Goal: Information Seeking & Learning: Learn about a topic

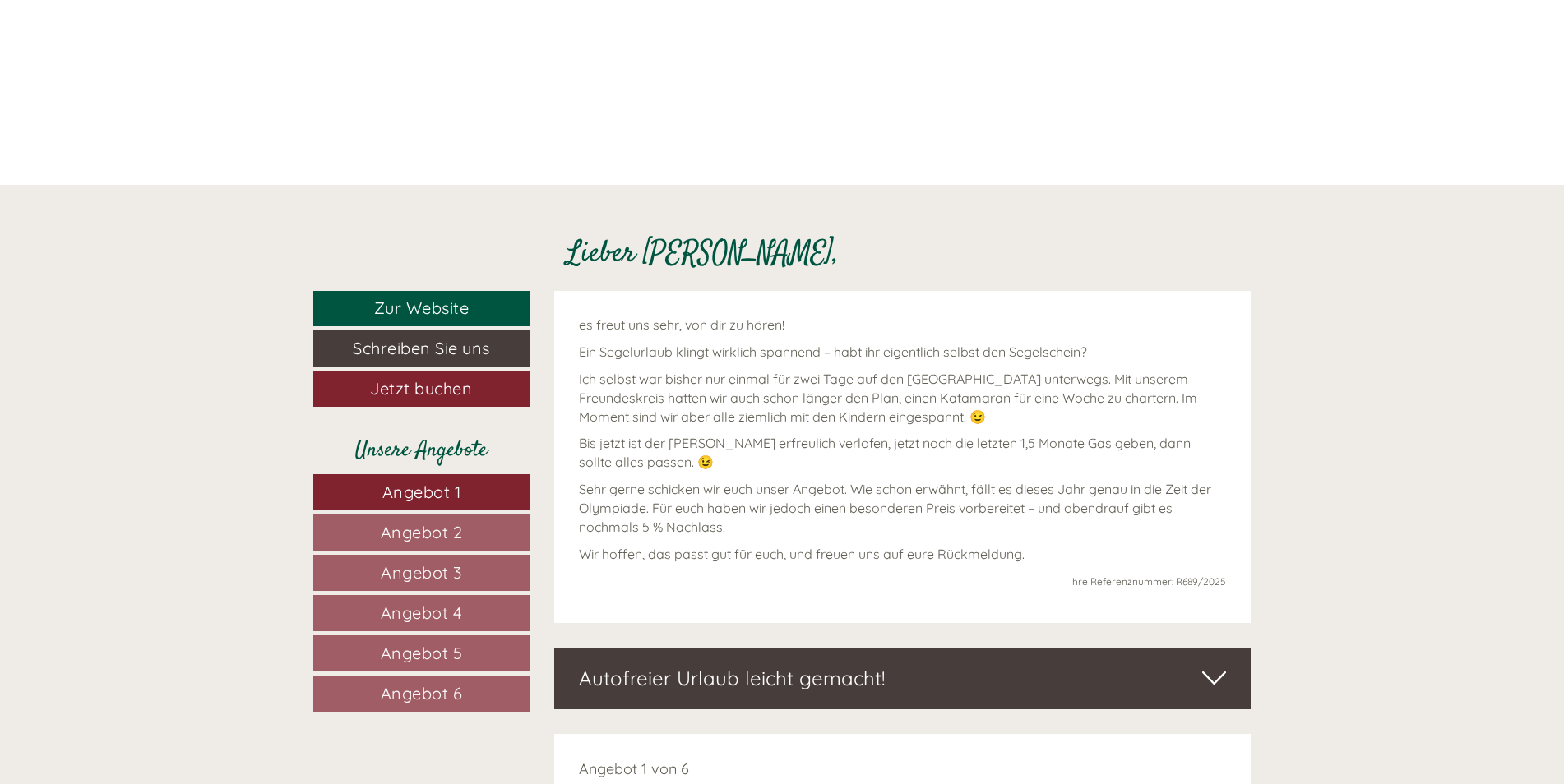
scroll to position [575, 0]
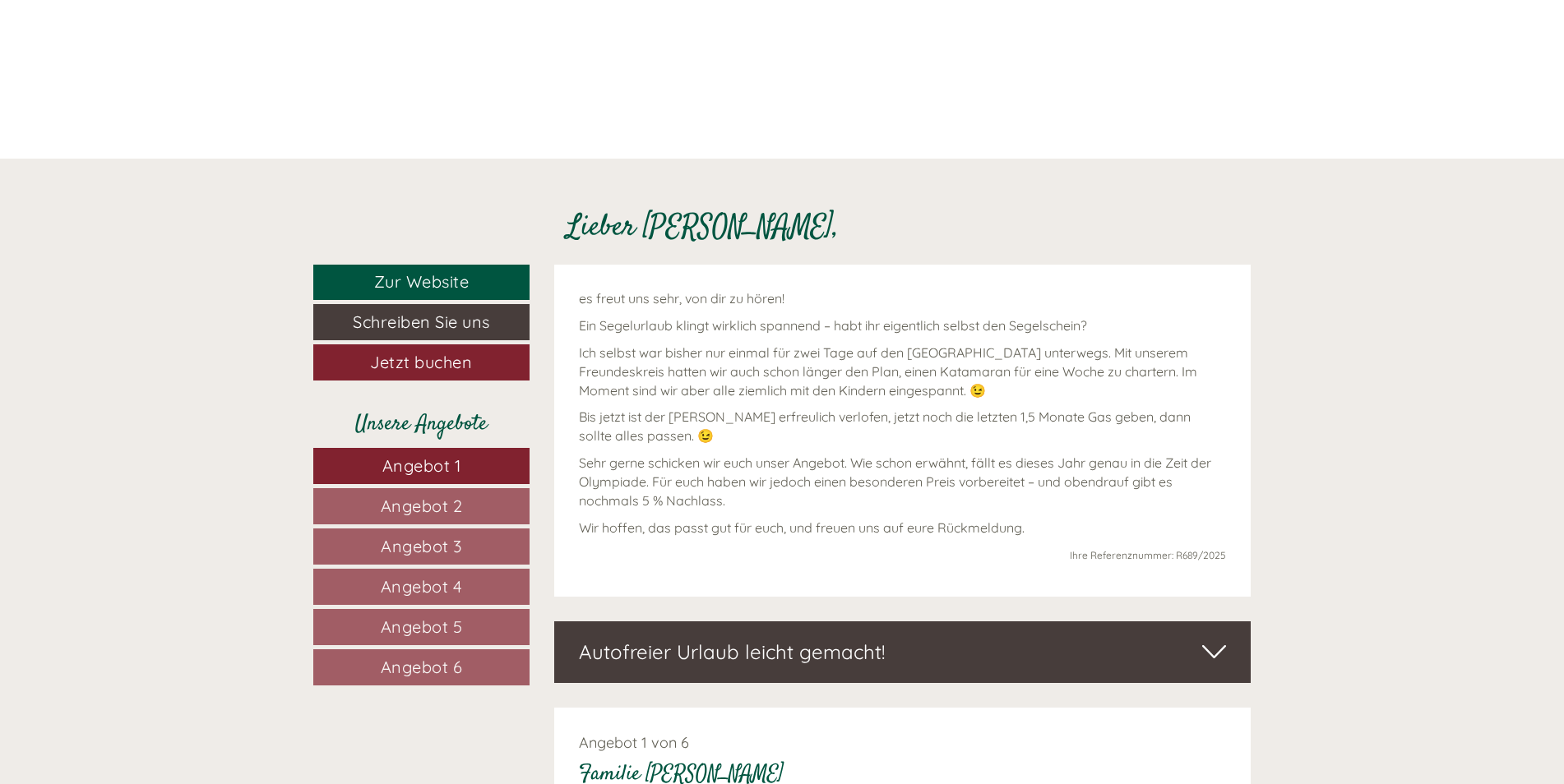
click at [434, 463] on span "Angebot 1" at bounding box center [422, 466] width 79 height 20
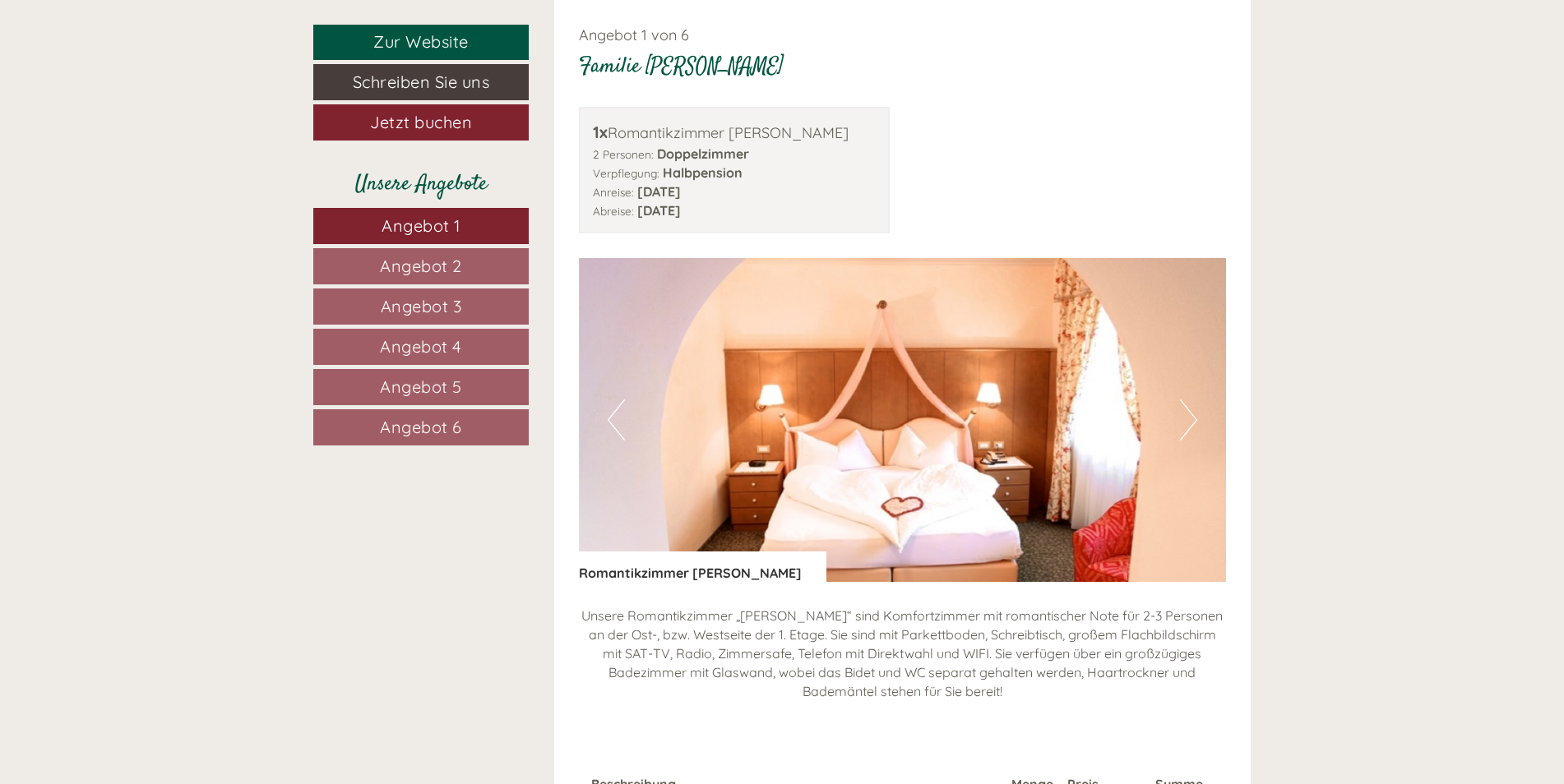
click at [432, 263] on span "Angebot 2" at bounding box center [421, 266] width 82 height 20
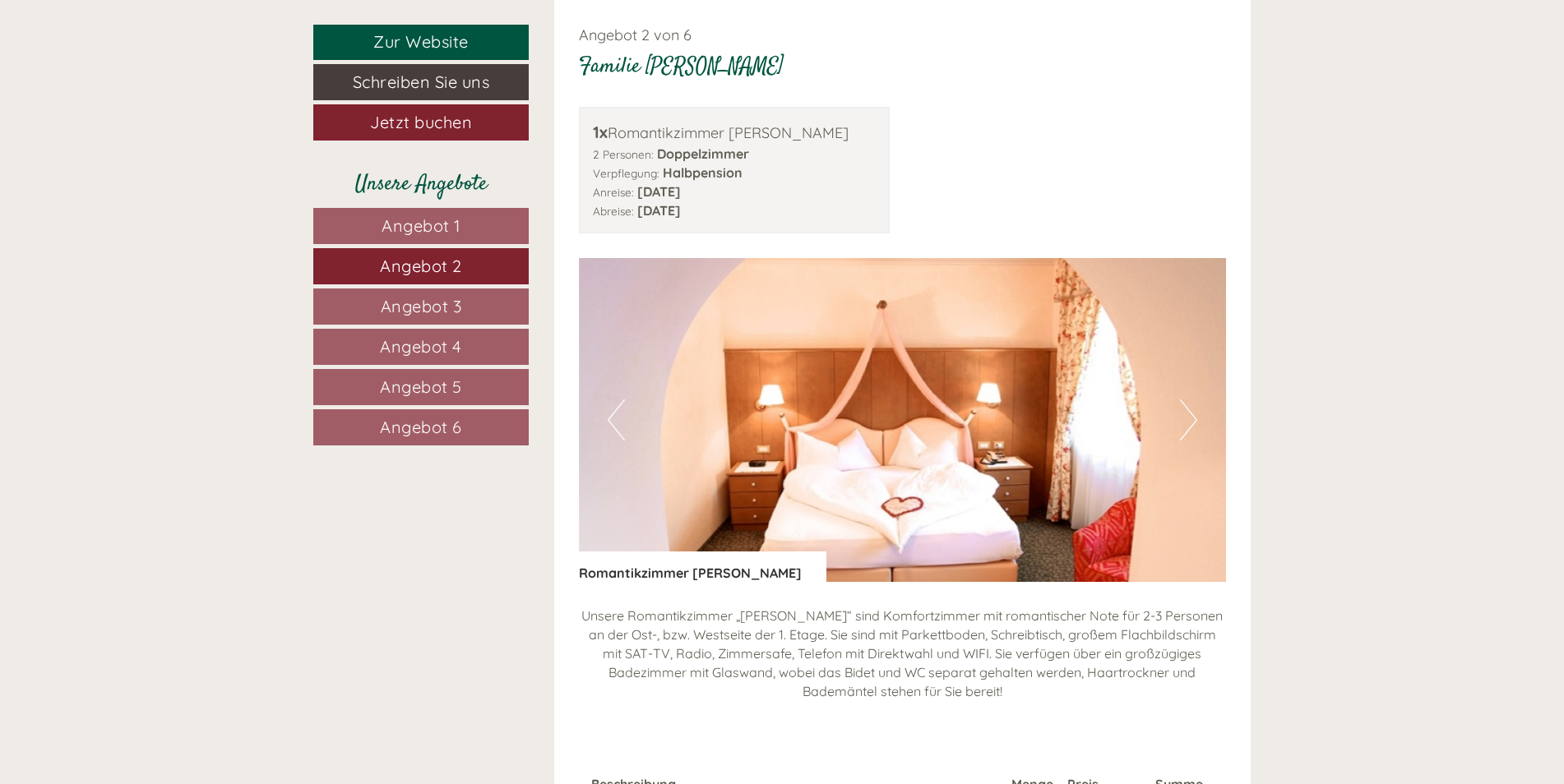
click at [416, 300] on span "Angebot 3" at bounding box center [422, 306] width 81 height 20
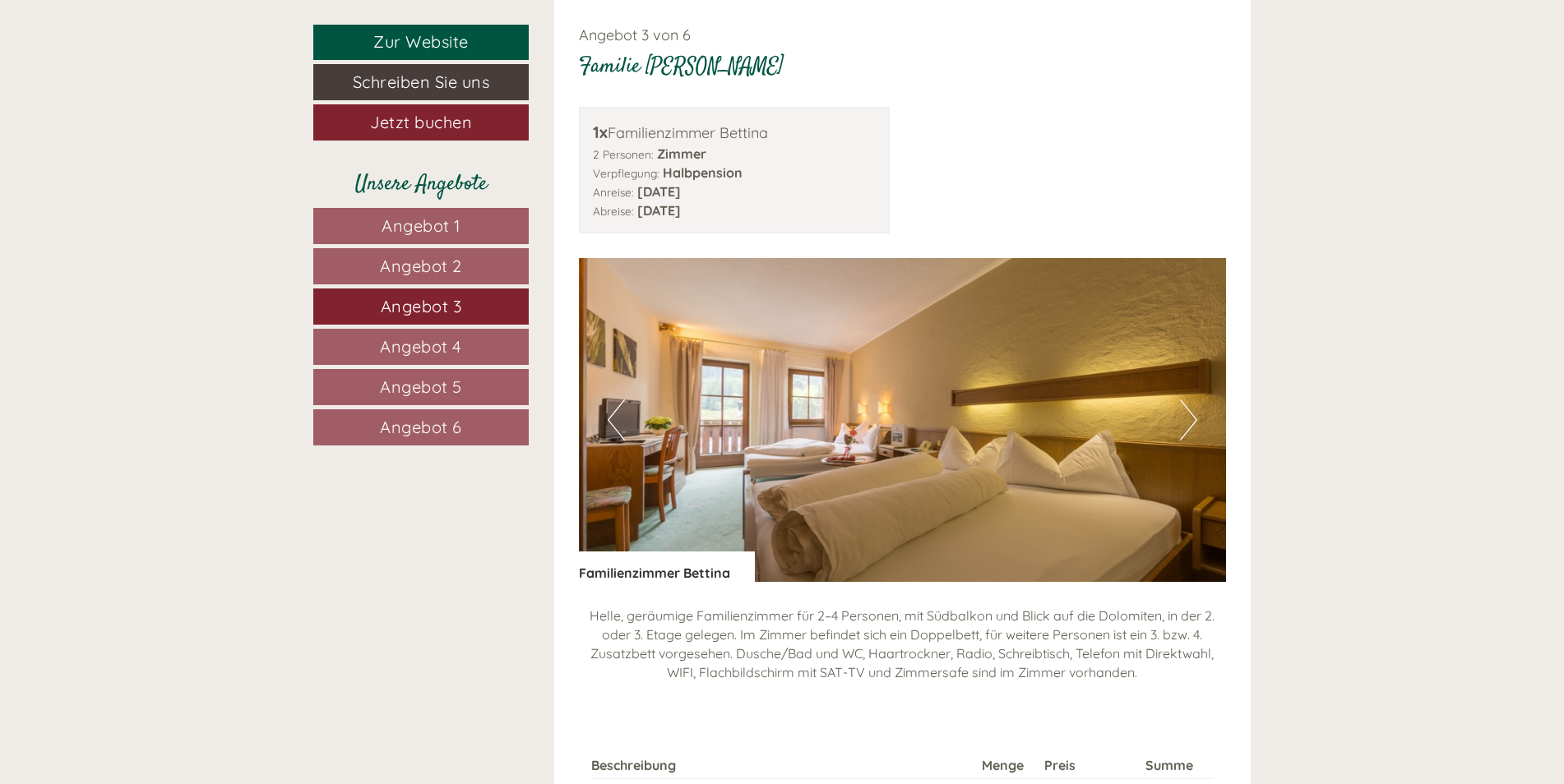
click at [415, 339] on span "Angebot 4" at bounding box center [421, 346] width 82 height 20
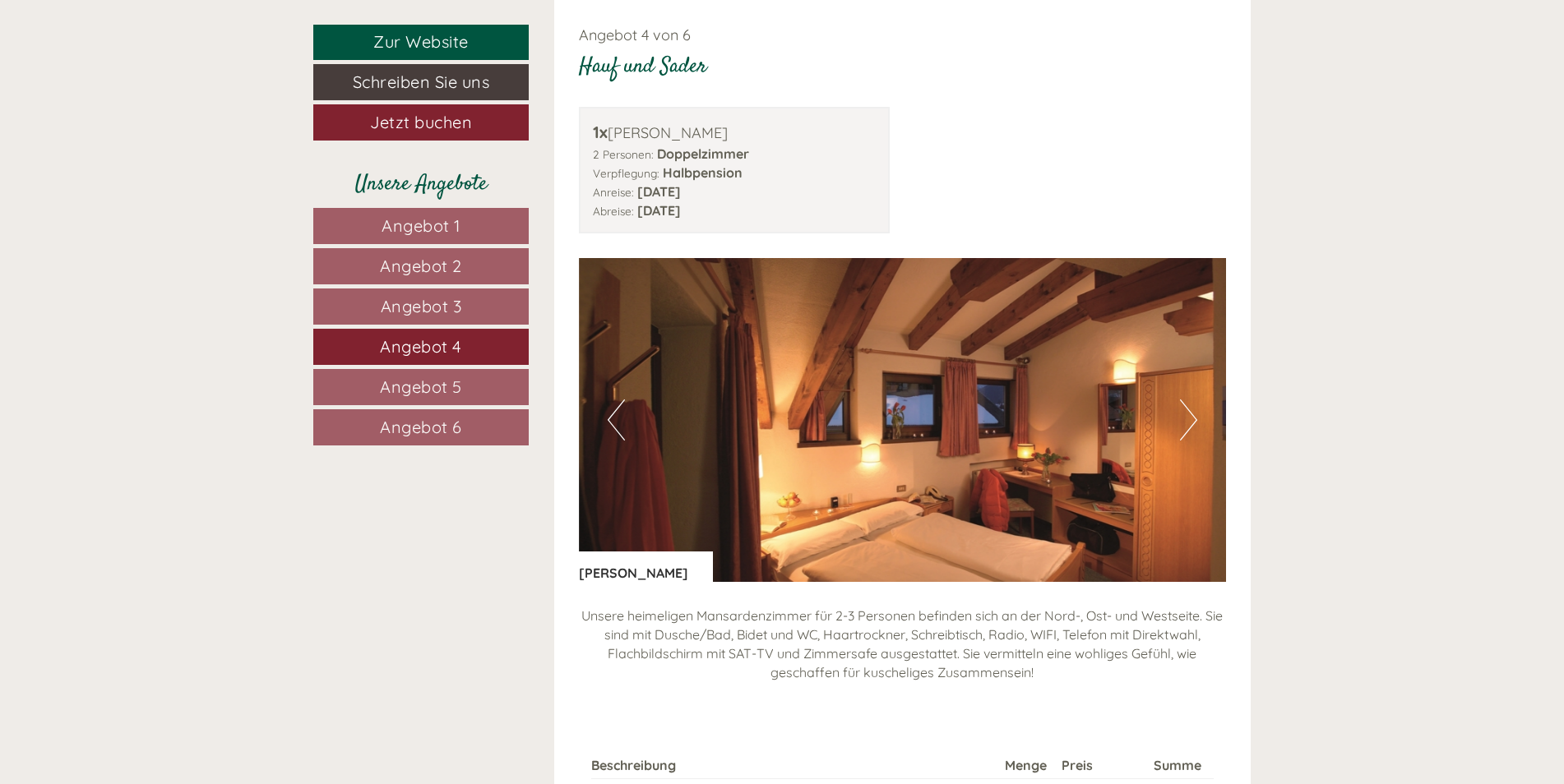
click at [411, 378] on span "Angebot 5" at bounding box center [421, 386] width 82 height 20
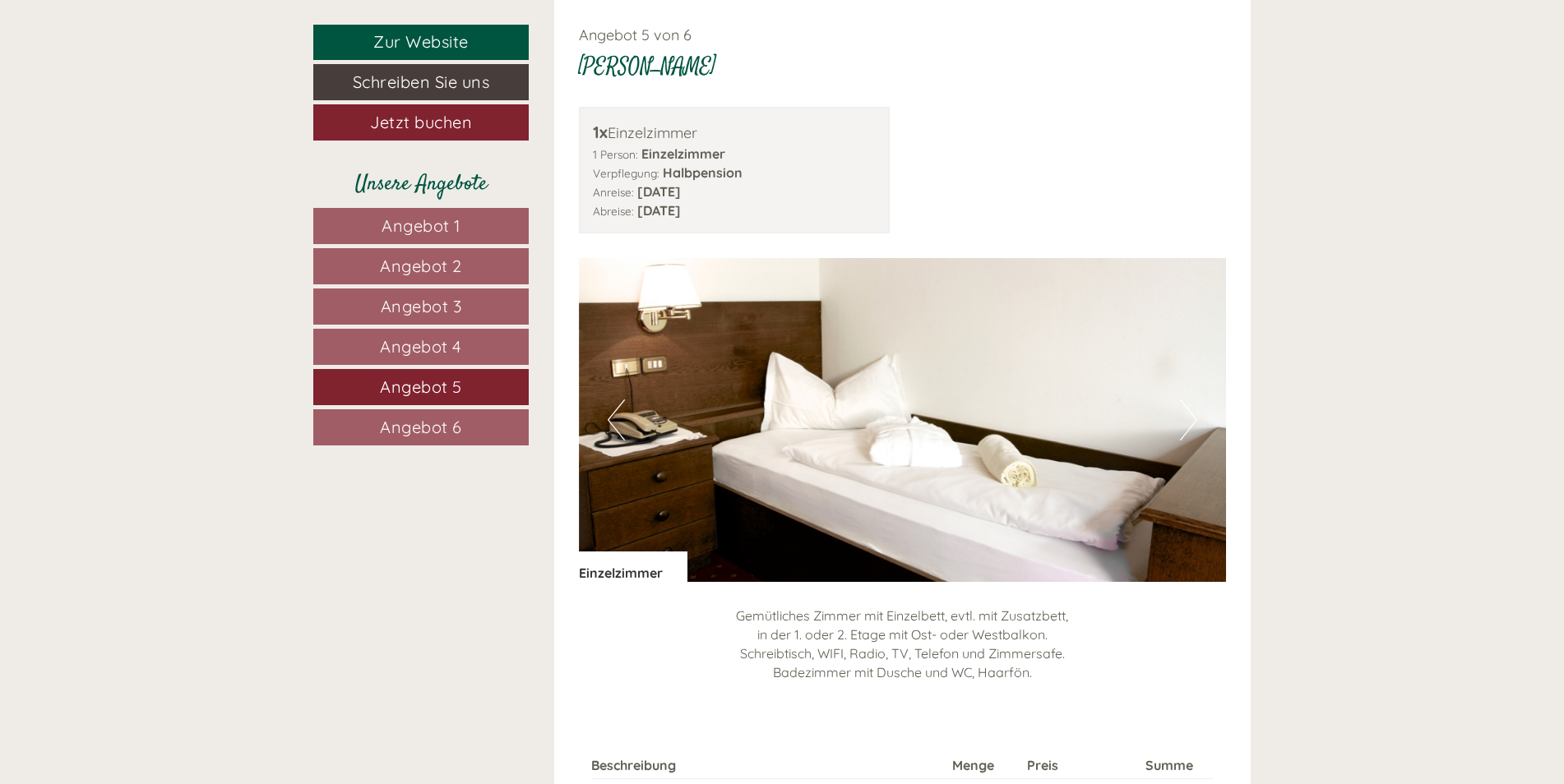
click at [401, 426] on span "Angebot 6" at bounding box center [421, 427] width 82 height 20
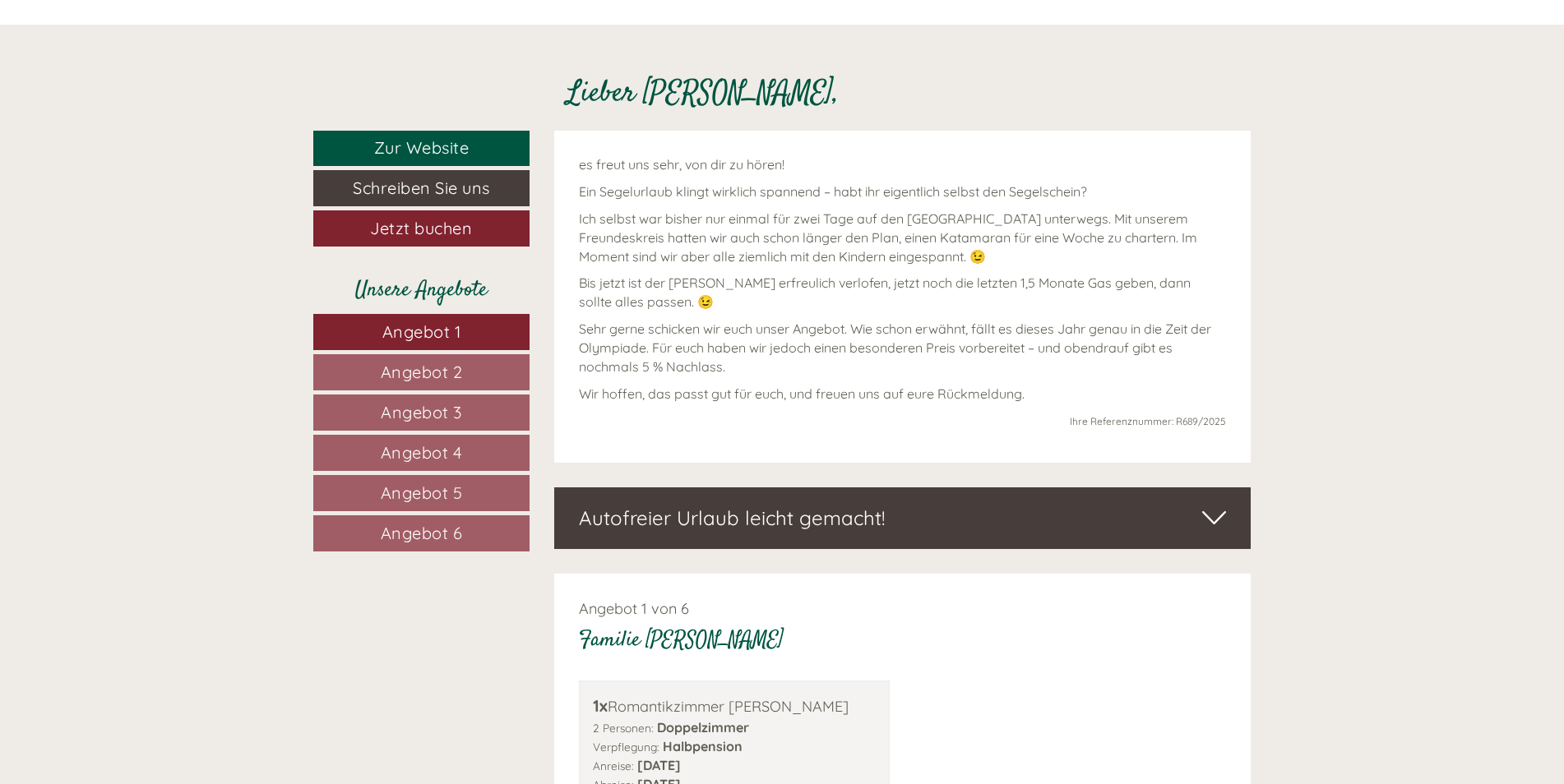
scroll to position [713, 0]
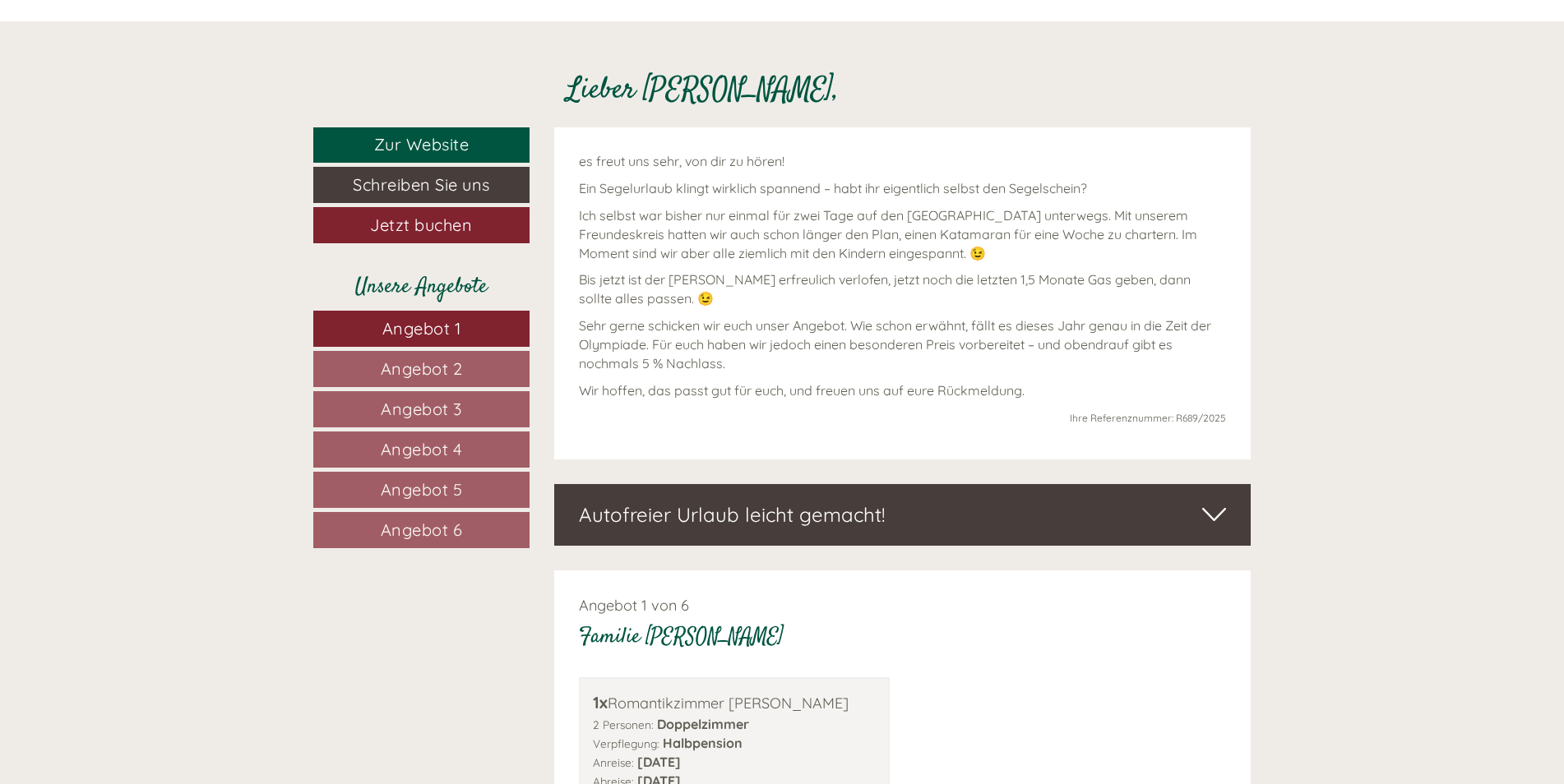
click at [466, 326] on link "Angebot 1" at bounding box center [421, 329] width 216 height 36
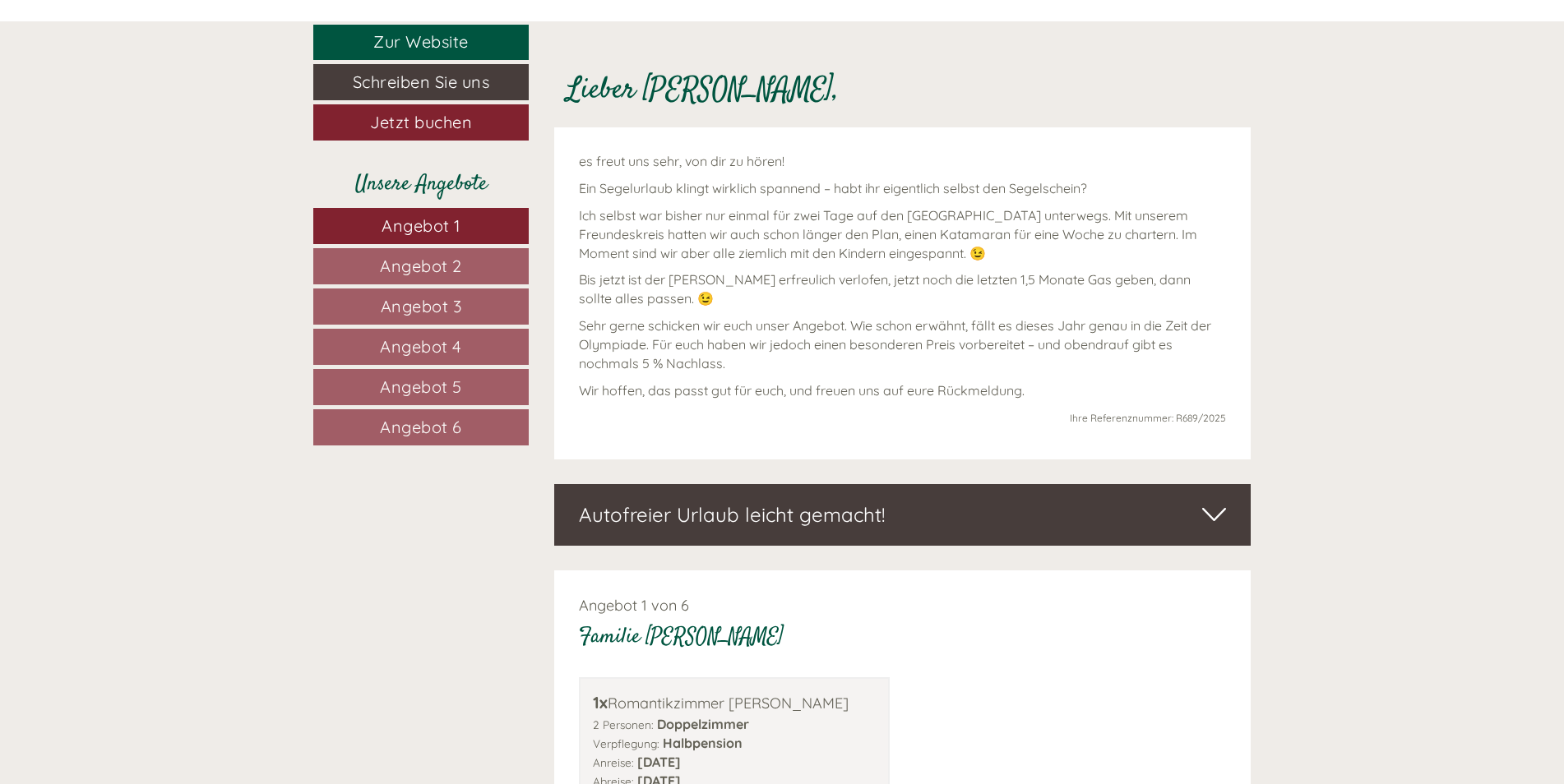
scroll to position [1284, 0]
